Goal: Task Accomplishment & Management: Manage account settings

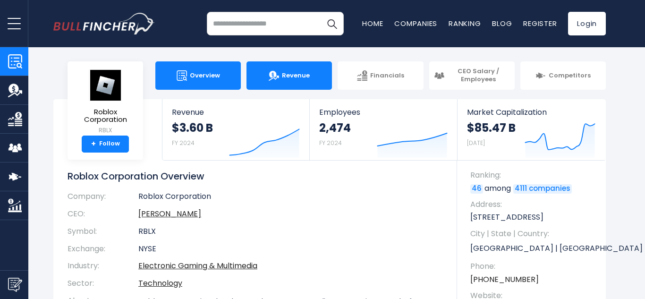
click at [299, 76] on span "Revenue" at bounding box center [296, 76] width 28 height 8
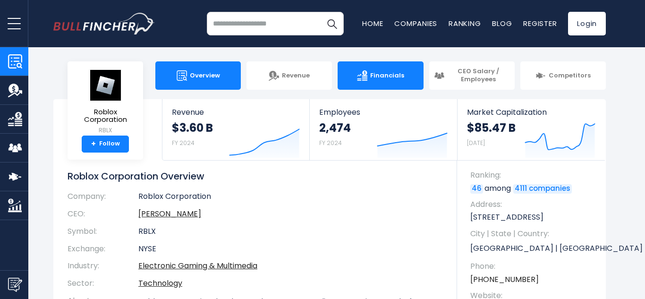
click at [393, 73] on span "Financials" at bounding box center [387, 76] width 34 height 8
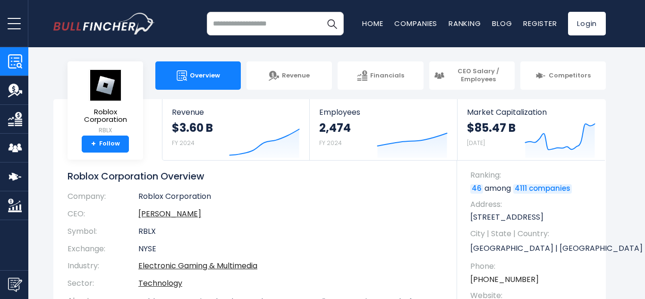
click at [197, 76] on span "Overview" at bounding box center [205, 76] width 30 height 8
click at [108, 148] on link "+ Follow" at bounding box center [105, 143] width 47 height 17
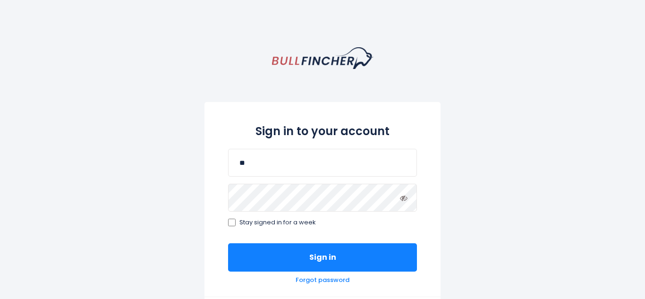
type input "*"
type input "*********"
click at [278, 152] on input "email" at bounding box center [322, 163] width 189 height 28
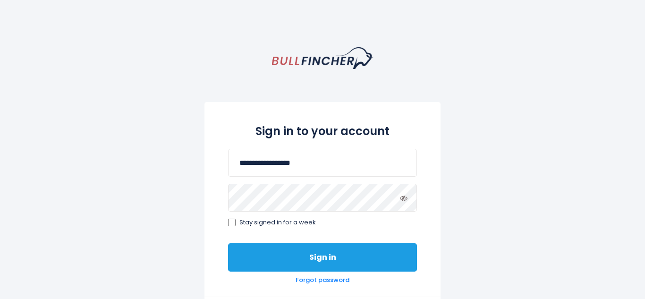
click at [384, 263] on button "Sign in" at bounding box center [322, 257] width 189 height 28
click at [395, 259] on button "Sign in" at bounding box center [322, 257] width 189 height 28
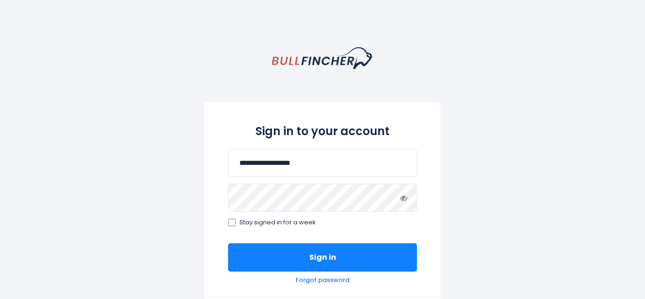
click at [331, 219] on label "Stay signed in for a week" at bounding box center [322, 223] width 189 height 8
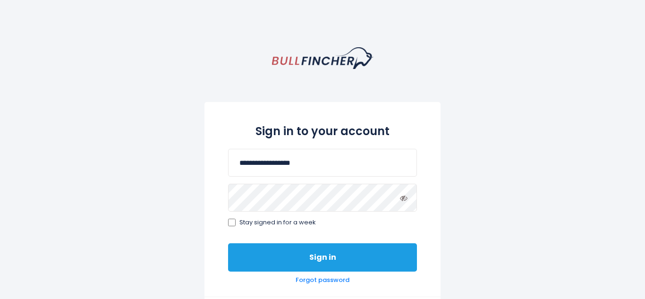
click at [363, 266] on button "Sign in" at bounding box center [322, 257] width 189 height 28
click at [368, 269] on button "Sign in" at bounding box center [322, 257] width 189 height 28
click at [385, 253] on button "Sign in" at bounding box center [322, 257] width 189 height 28
click at [338, 259] on button "Sign in" at bounding box center [322, 257] width 189 height 28
click at [342, 262] on button "Sign in" at bounding box center [322, 257] width 189 height 28
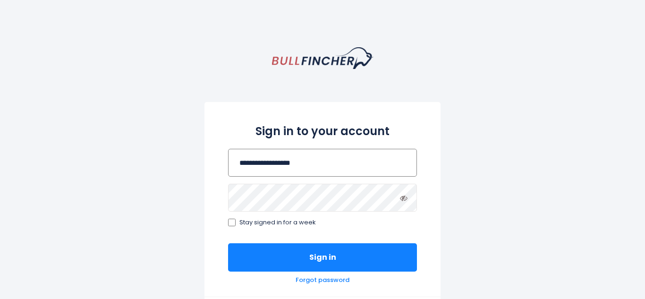
click at [315, 162] on input "**********" at bounding box center [322, 163] width 189 height 28
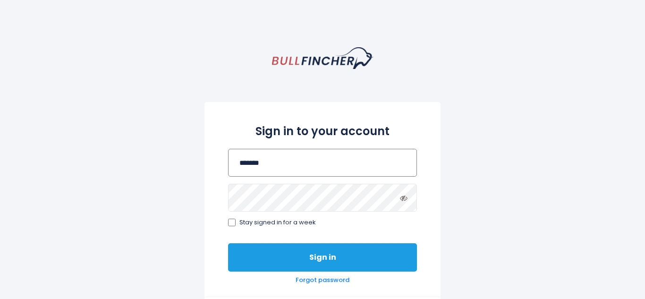
type input "*******"
click at [340, 243] on button "Sign in" at bounding box center [322, 257] width 189 height 28
click at [331, 265] on button "Sign in" at bounding box center [322, 257] width 189 height 28
click at [396, 246] on button "Sign in" at bounding box center [322, 257] width 189 height 28
click at [397, 260] on button "Sign in" at bounding box center [322, 257] width 189 height 28
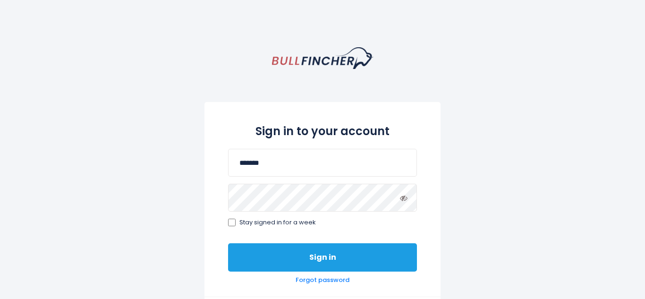
click at [387, 256] on button "Sign in" at bounding box center [322, 257] width 189 height 28
click at [389, 251] on button "Sign in" at bounding box center [322, 257] width 189 height 28
click at [387, 253] on button "Sign in" at bounding box center [322, 257] width 189 height 28
click at [396, 251] on button "Sign in" at bounding box center [322, 257] width 189 height 28
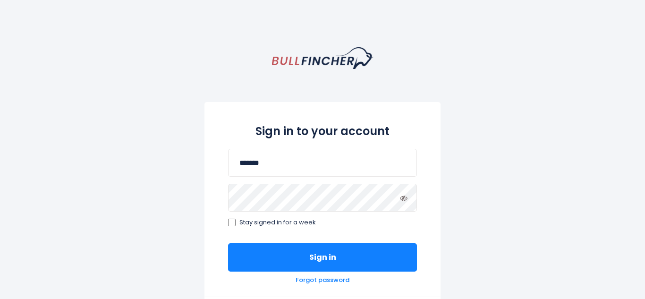
click at [406, 199] on icon at bounding box center [404, 198] width 8 height 8
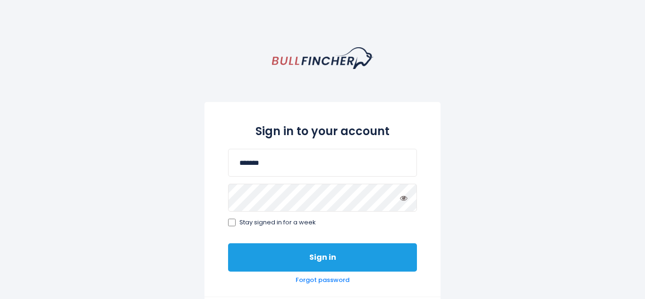
click at [375, 253] on button "Sign in" at bounding box center [322, 257] width 189 height 28
click at [382, 261] on button "Sign in" at bounding box center [322, 257] width 189 height 28
